Goal: Navigation & Orientation: Find specific page/section

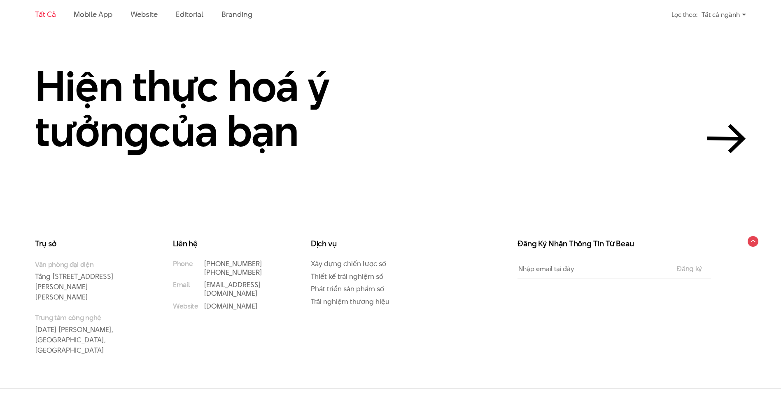
scroll to position [2037, 0]
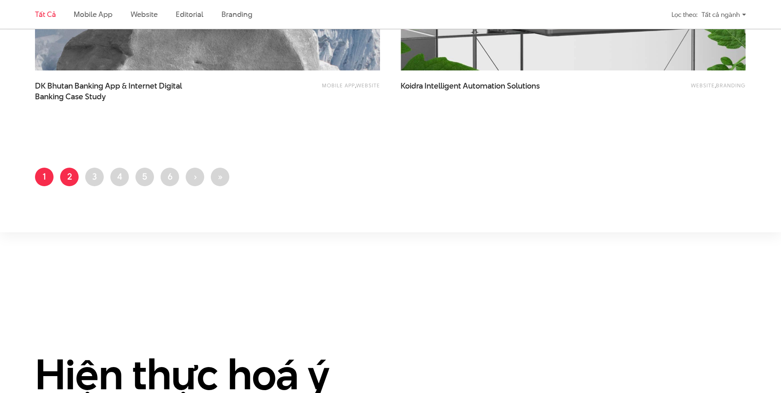
click at [65, 179] on link "Trang 2" at bounding box center [69, 177] width 19 height 19
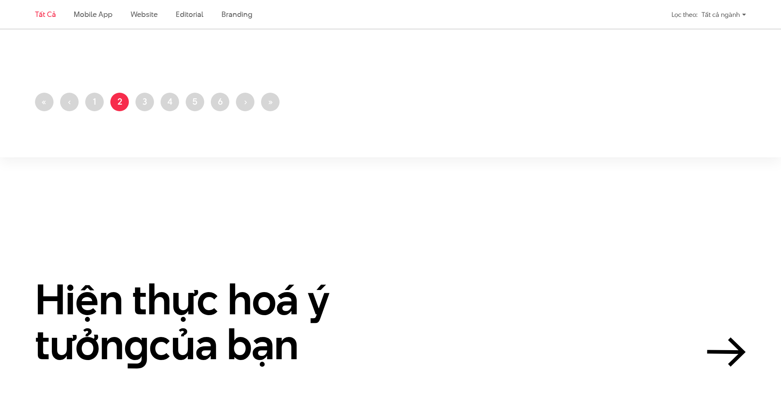
scroll to position [2327, 0]
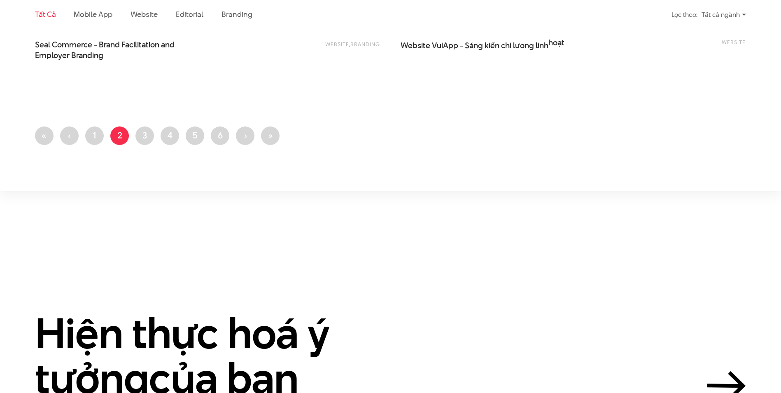
scroll to position [2039, 0]
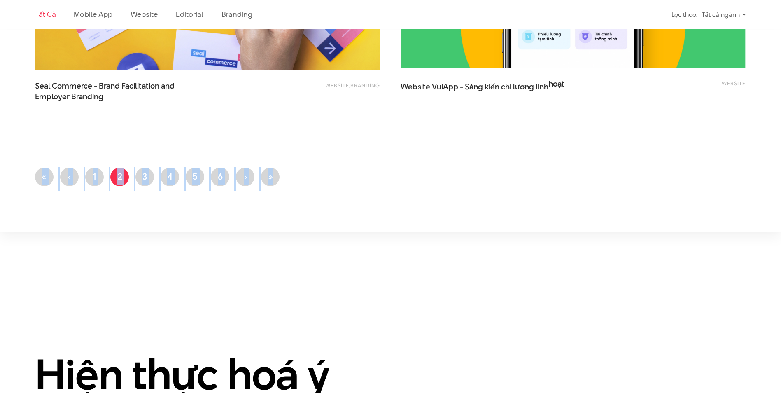
drag, startPoint x: 31, startPoint y: 148, endPoint x: 348, endPoint y: 156, distance: 317.5
drag, startPoint x: 348, startPoint y: 156, endPoint x: 340, endPoint y: 209, distance: 53.7
